Goal: Task Accomplishment & Management: Use online tool/utility

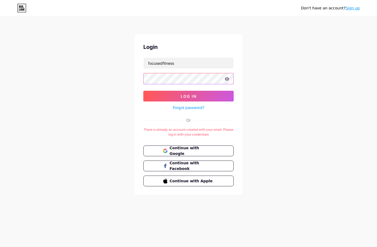
click at [188, 96] on button "Log In" at bounding box center [188, 96] width 90 height 11
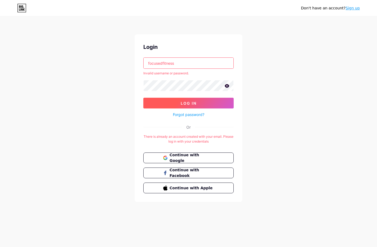
click at [166, 103] on button "Log In" at bounding box center [188, 103] width 90 height 11
click at [178, 64] on input "focusedfitness" at bounding box center [188, 63] width 90 height 11
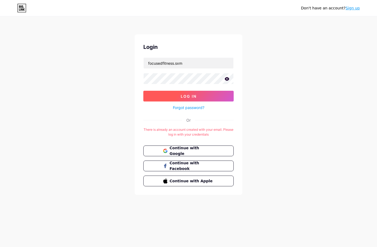
click at [162, 96] on button "Log In" at bounding box center [188, 96] width 90 height 11
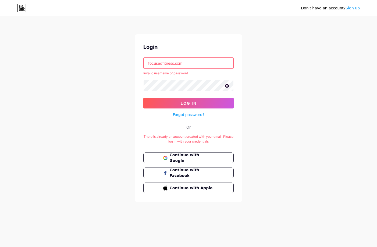
click at [189, 64] on input "focusedfitness.sxm" at bounding box center [188, 63] width 90 height 11
type input "[EMAIL_ADDRESS][DOMAIN_NAME]"
click at [159, 107] on button "Log In" at bounding box center [188, 103] width 90 height 11
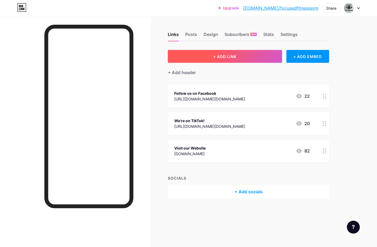
click at [226, 56] on span "+ ADD LINK" at bounding box center [224, 56] width 23 height 5
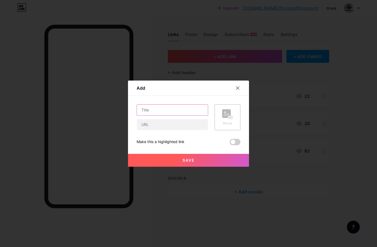
click at [182, 106] on input "text" at bounding box center [172, 110] width 71 height 11
click at [141, 111] on input "Focused for 75" at bounding box center [172, 110] width 71 height 11
drag, startPoint x: 156, startPoint y: 112, endPoint x: 131, endPoint y: 111, distance: 25.0
click at [131, 111] on div "Add Content YouTube Play YouTube video without leaving your page. ADD Vimeo Pla…" at bounding box center [188, 124] width 121 height 86
click at [174, 113] on input "Focused for 75" at bounding box center [172, 110] width 71 height 11
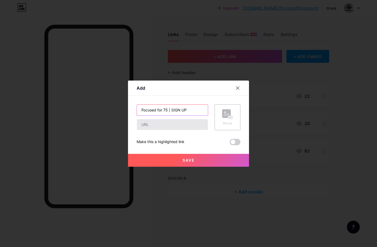
type input "Focused for 75 | SIGN UP"
click at [189, 124] on input "text" at bounding box center [172, 124] width 71 height 11
paste input "[URL][DOMAIN_NAME]"
type input "[URL][DOMAIN_NAME]"
click at [235, 144] on span at bounding box center [234, 142] width 11 height 6
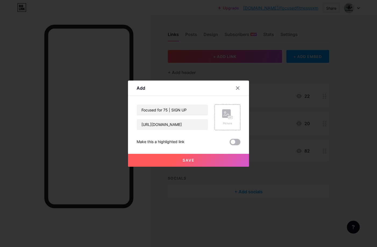
click at [229, 143] on input "checkbox" at bounding box center [229, 143] width 0 height 0
click at [196, 159] on button "Save" at bounding box center [188, 160] width 121 height 13
